Goal: Task Accomplishment & Management: Manage account settings

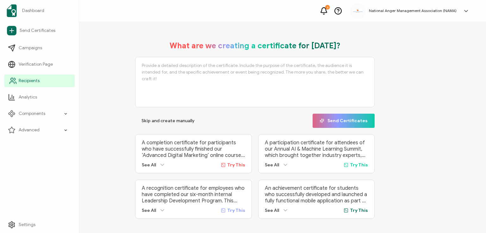
click at [11, 77] on icon at bounding box center [13, 81] width 8 height 8
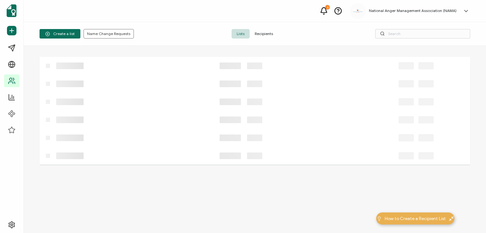
click at [257, 34] on span "Recipients" at bounding box center [264, 33] width 28 height 9
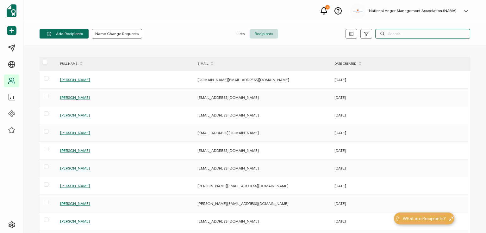
paste input "[PERSON_NAME]"
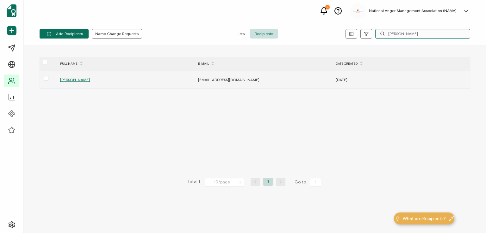
type input "[PERSON_NAME]"
click at [89, 80] on span "[PERSON_NAME]" at bounding box center [75, 79] width 30 height 5
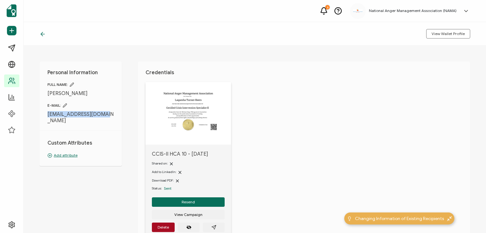
drag, startPoint x: 107, startPoint y: 112, endPoint x: 49, endPoint y: 113, distance: 57.9
click at [49, 113] on span "[EMAIL_ADDRESS][DOMAIN_NAME]" at bounding box center [80, 117] width 66 height 13
copy span "[EMAIL_ADDRESS][DOMAIN_NAME]"
click at [130, 109] on div "Personal Information FULL NAME: [PERSON_NAME] E-MAIL: [EMAIL_ADDRESS][DOMAIN_NA…" at bounding box center [255, 140] width 462 height 188
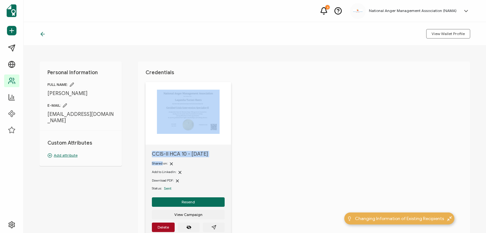
drag, startPoint x: 158, startPoint y: 157, endPoint x: 163, endPoint y: 163, distance: 7.7
click at [163, 163] on div "CCIS-II HCA 10 - [DATE] Shared on: Add to LinkedIn: Download PDF: Status: Sent …" at bounding box center [188, 161] width 85 height 159
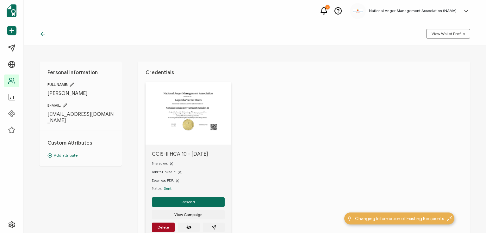
click at [125, 173] on div "Personal Information FULL NAME: [PERSON_NAME] E-MAIL: [EMAIL_ADDRESS][DOMAIN_NA…" at bounding box center [255, 140] width 462 height 188
click at [172, 200] on button "Resend" at bounding box center [188, 202] width 73 height 9
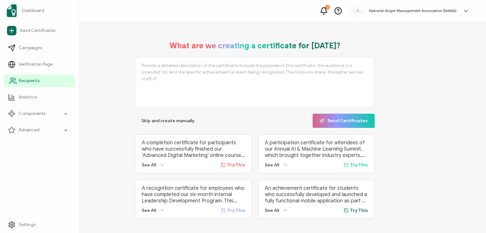
click at [28, 82] on span "Recipients" at bounding box center [29, 81] width 21 height 6
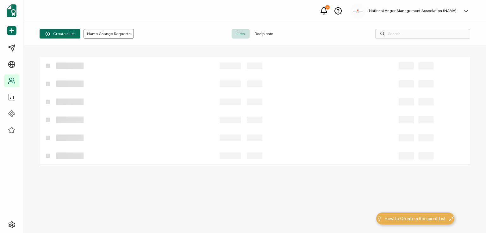
click at [261, 33] on span "Recipients" at bounding box center [264, 33] width 28 height 9
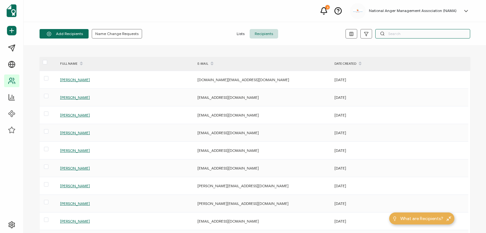
click at [400, 35] on input "text" at bounding box center [422, 33] width 95 height 9
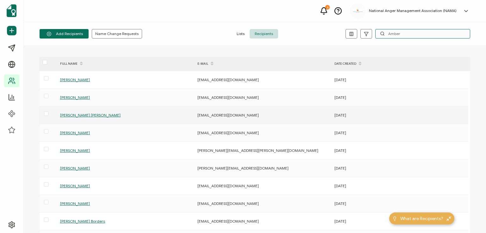
type input "Amber"
click at [82, 114] on span "Amber Lynn Cope" at bounding box center [90, 115] width 60 height 5
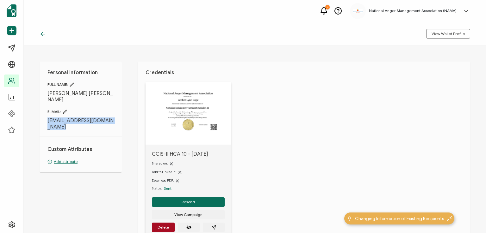
drag, startPoint x: 46, startPoint y: 113, endPoint x: 58, endPoint y: 124, distance: 15.9
click at [58, 124] on div "Personal Information FULL NAME: Amber Lynn Cope E-MAIL: copeamberlynn3up@gmail.…" at bounding box center [81, 117] width 82 height 111
copy div "copeamberlynn3up@gmail.com"
click at [129, 126] on div "Personal Information FULL NAME: Amber Lynn Cope E-MAIL: copeamberlynn3up@gmail.…" at bounding box center [255, 140] width 462 height 188
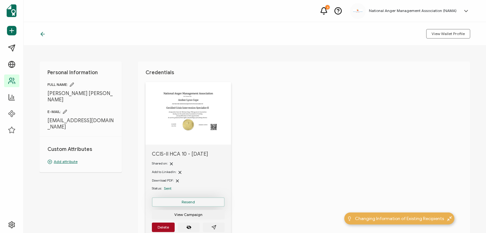
click at [183, 199] on button "Resend" at bounding box center [188, 202] width 73 height 9
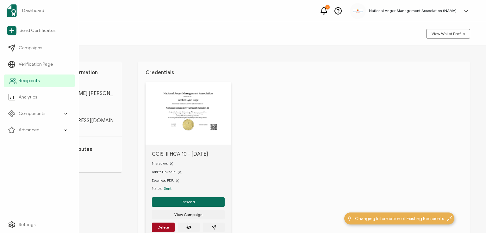
click at [25, 81] on span "Recipients" at bounding box center [29, 81] width 21 height 6
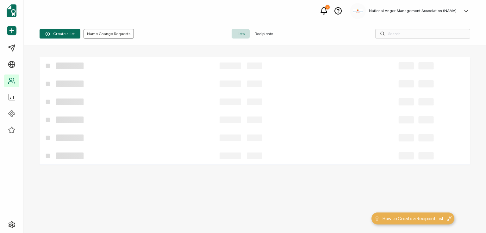
click at [260, 32] on span "Recipients" at bounding box center [264, 33] width 28 height 9
